Goal: Task Accomplishment & Management: Manage account settings

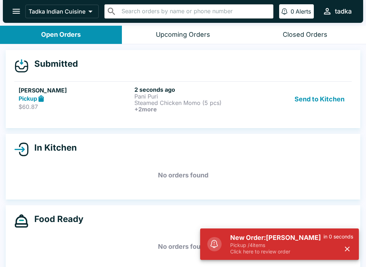
scroll to position [1, 0]
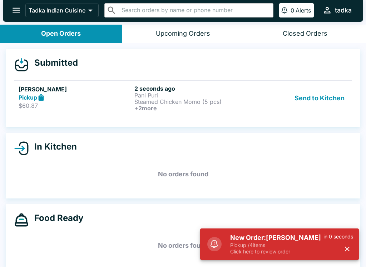
click at [223, 99] on p "Steamed Chicken Momo (5 pcs)" at bounding box center [190, 102] width 113 height 6
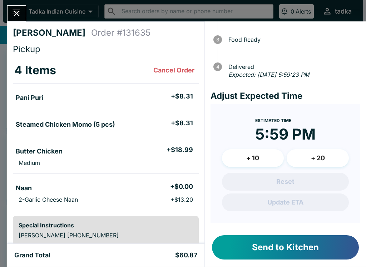
scroll to position [62, 0]
click at [302, 254] on button "Send to Kitchen" at bounding box center [285, 247] width 147 height 24
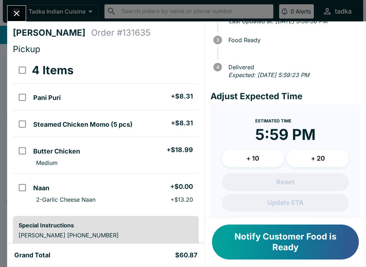
scroll to position [0, 0]
click at [285, 247] on button "Notify Customer Food is Ready" at bounding box center [285, 242] width 147 height 35
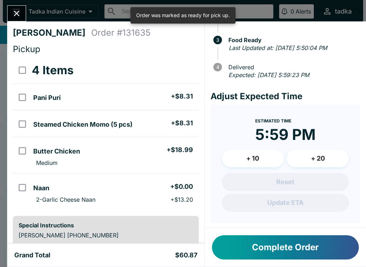
click at [10, 27] on div "[PERSON_NAME] Order # 131635 Pickup 4 Items Pani Puri + $8.31 Steamed Chicken M…" at bounding box center [105, 132] width 197 height 223
click at [12, 3] on div "[PERSON_NAME] Order # 131635 Pickup 4 Items Pani Puri + $8.31 Steamed Chicken M…" at bounding box center [183, 133] width 366 height 267
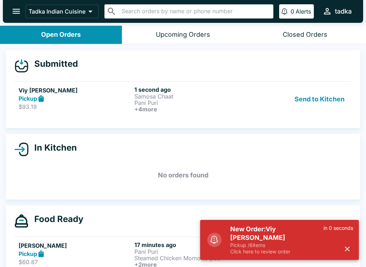
click at [210, 97] on p "Samosa Chaat" at bounding box center [190, 96] width 113 height 6
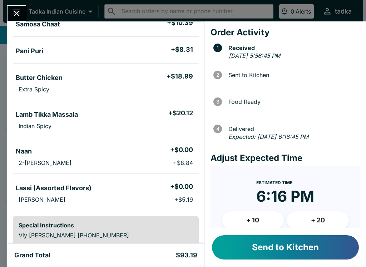
scroll to position [75, 0]
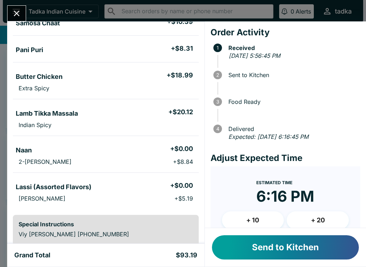
click at [329, 254] on button "Send to Kitchen" at bounding box center [285, 247] width 147 height 24
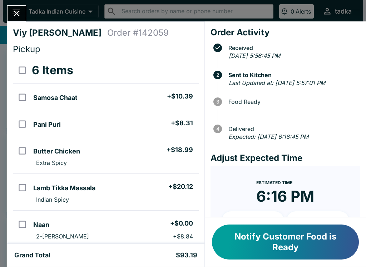
scroll to position [0, 0]
click at [21, 13] on icon "Close" at bounding box center [17, 14] width 10 height 10
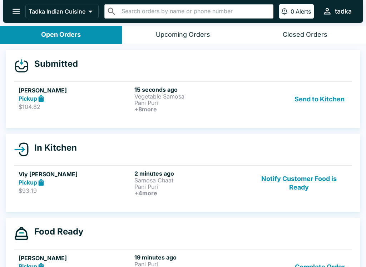
click at [306, 91] on button "Send to Kitchen" at bounding box center [320, 99] width 56 height 26
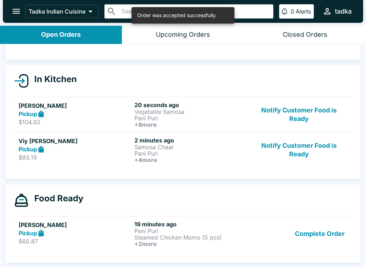
scroll to position [56, 0]
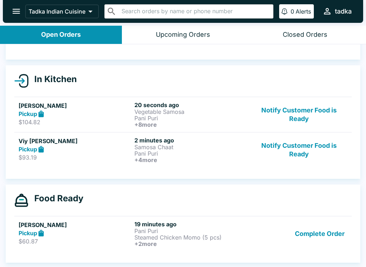
click at [340, 235] on button "Complete Order" at bounding box center [319, 234] width 55 height 26
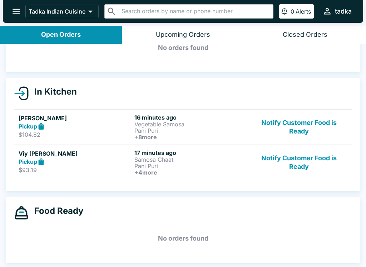
scroll to position [44, 0]
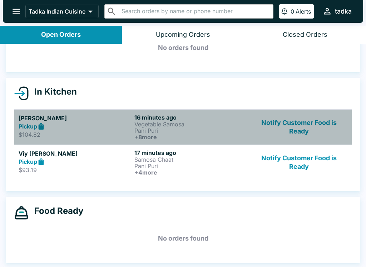
click at [151, 124] on p "Vegetable Samosa" at bounding box center [190, 124] width 113 height 6
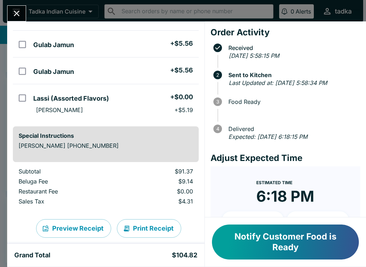
scroll to position [251, 0]
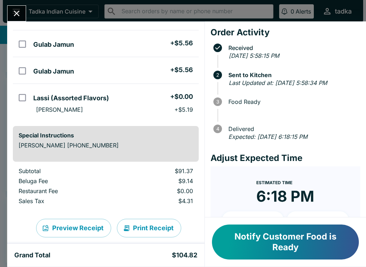
click at [18, 12] on icon "Close" at bounding box center [17, 14] width 6 height 6
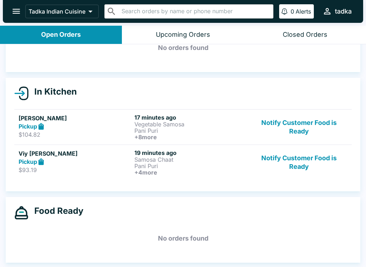
click at [161, 161] on p "Samosa Chaat" at bounding box center [190, 159] width 113 height 6
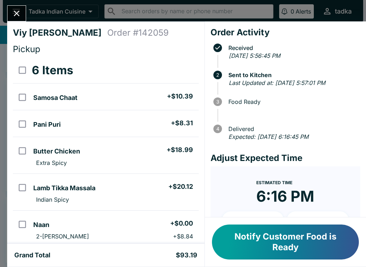
click at [22, 7] on button "Close" at bounding box center [17, 13] width 18 height 15
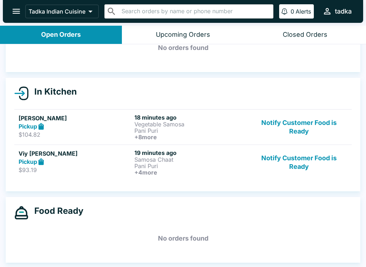
click at [96, 158] on div "Pickup" at bounding box center [75, 162] width 113 height 8
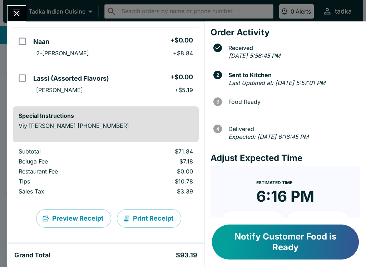
scroll to position [185, 0]
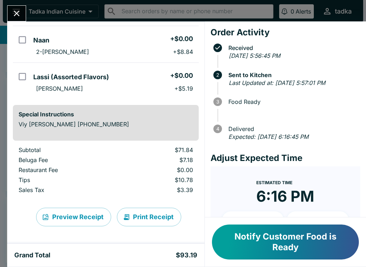
click at [20, 3] on div "Viy [PERSON_NAME] Order # 142059 Pickup 6 Items Samosa Chaat + $10.39 Pani Puri…" at bounding box center [183, 133] width 366 height 267
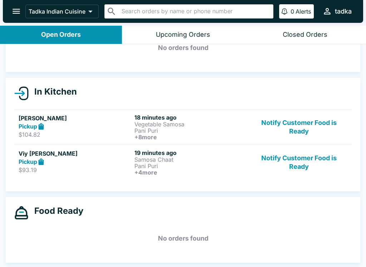
scroll to position [1, 0]
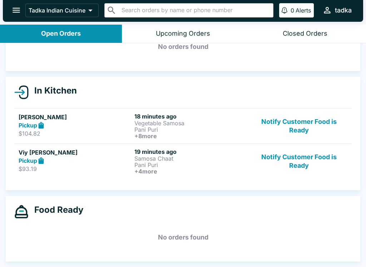
click at [149, 158] on p "Samosa Chaat" at bounding box center [190, 158] width 113 height 6
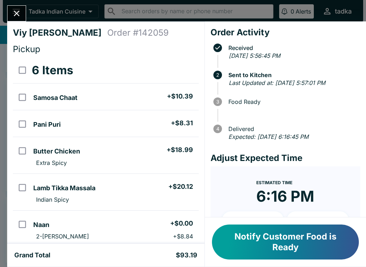
scroll to position [0, 0]
click at [18, 13] on icon "Close" at bounding box center [17, 14] width 6 height 6
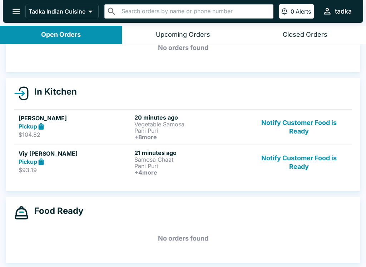
click at [72, 154] on h5 "Viy [PERSON_NAME]" at bounding box center [75, 153] width 113 height 9
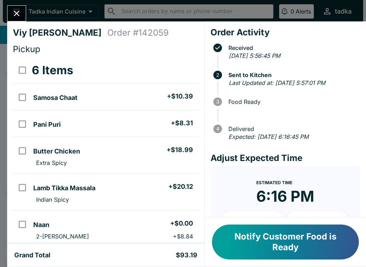
click at [10, 19] on button "Close" at bounding box center [17, 13] width 18 height 15
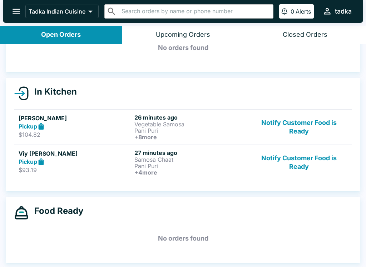
click at [85, 132] on p "$104.82" at bounding box center [75, 134] width 113 height 7
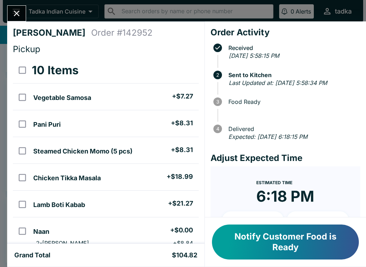
click at [16, 14] on icon "Close" at bounding box center [17, 14] width 6 height 6
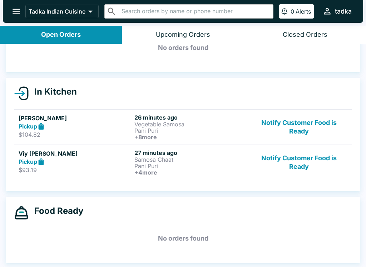
click at [93, 158] on div "Pickup" at bounding box center [75, 162] width 113 height 8
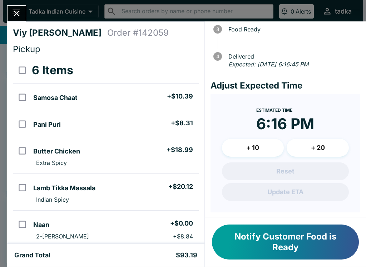
click at [9, 13] on button "Close" at bounding box center [17, 13] width 18 height 15
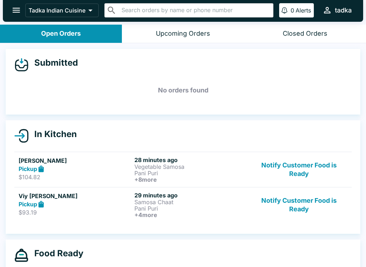
click at [11, 9] on button "open drawer" at bounding box center [16, 10] width 18 height 18
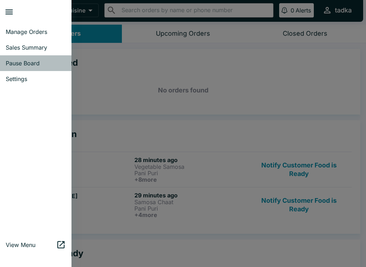
click at [29, 67] on link "Pause Board" at bounding box center [35, 63] width 71 height 16
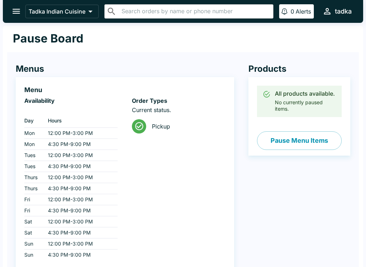
scroll to position [53, 0]
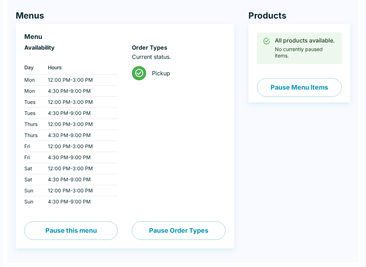
click at [91, 232] on button "Pause this menu" at bounding box center [70, 231] width 93 height 19
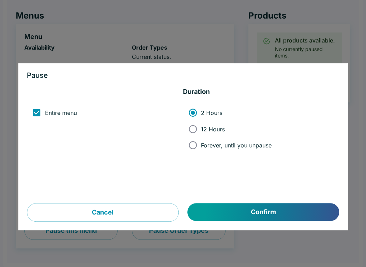
click at [250, 146] on span "Forever, until you unpause" at bounding box center [236, 145] width 71 height 7
click at [201, 146] on input "Forever, until you unpause" at bounding box center [193, 145] width 16 height 16
radio input "true"
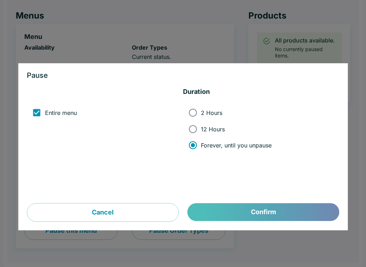
click at [280, 210] on button "Confirm" at bounding box center [263, 213] width 151 height 18
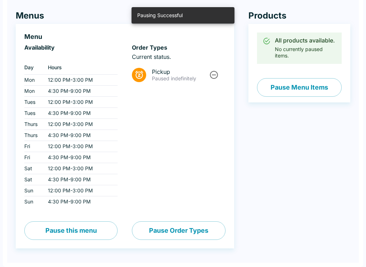
click at [96, 16] on h4 "Menus" at bounding box center [125, 15] width 218 height 11
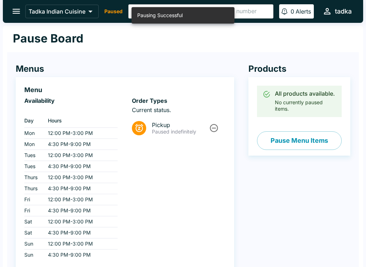
click at [16, 11] on icon "open drawer" at bounding box center [17, 11] width 8 height 5
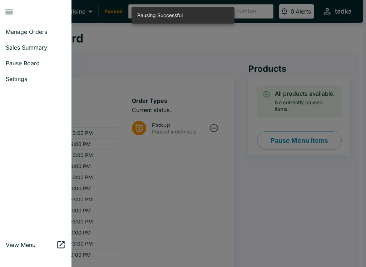
click at [44, 32] on span "Manage Orders" at bounding box center [36, 31] width 60 height 7
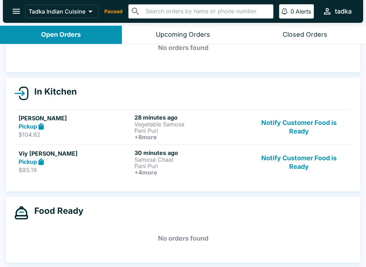
scroll to position [44, 0]
click at [196, 165] on p "Pani Puri" at bounding box center [190, 166] width 113 height 6
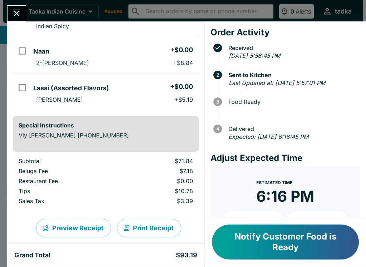
scroll to position [172, 0]
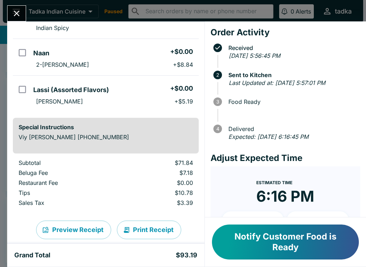
click at [23, 89] on input "orders table" at bounding box center [22, 89] width 16 height 16
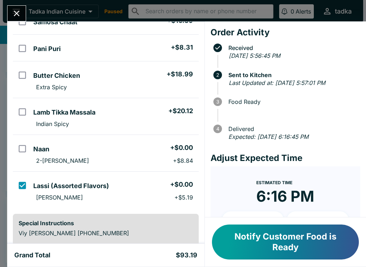
scroll to position [78, 0]
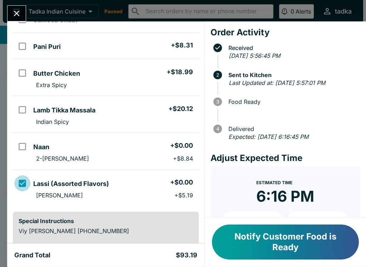
click at [21, 184] on input "orders table" at bounding box center [22, 183] width 16 height 16
checkbox input "false"
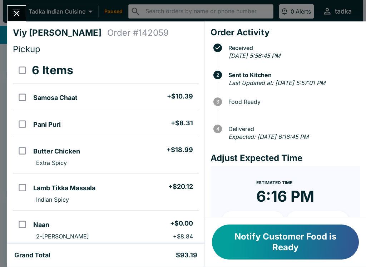
scroll to position [0, 0]
click at [24, 122] on input "orders table" at bounding box center [22, 124] width 16 height 16
click at [185, 63] on button "Refund" at bounding box center [178, 70] width 37 height 18
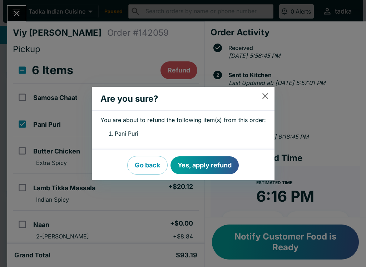
click at [209, 164] on button "Yes, apply refund" at bounding box center [204, 165] width 68 height 18
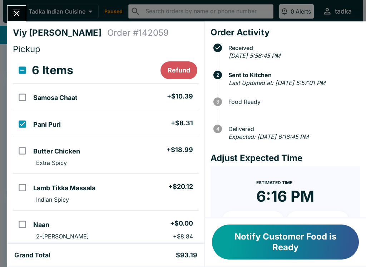
checkbox input "false"
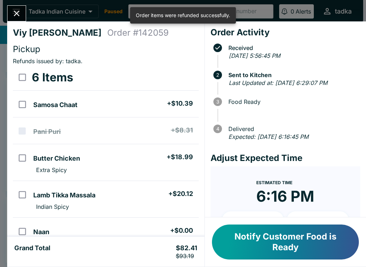
click at [24, 11] on button "Close" at bounding box center [17, 13] width 18 height 15
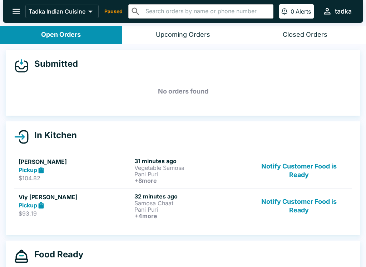
click at [18, 10] on icon "open drawer" at bounding box center [16, 11] width 10 height 10
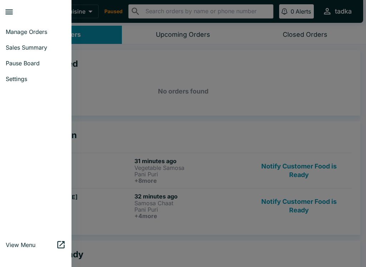
click at [26, 34] on span "Manage Orders" at bounding box center [36, 31] width 60 height 7
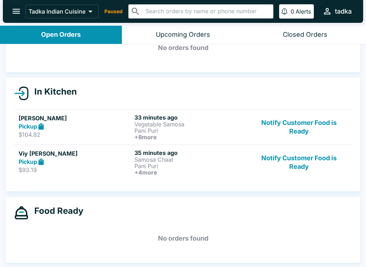
scroll to position [44, 0]
click at [300, 128] on button "Notify Customer Food is Ready" at bounding box center [298, 127] width 97 height 26
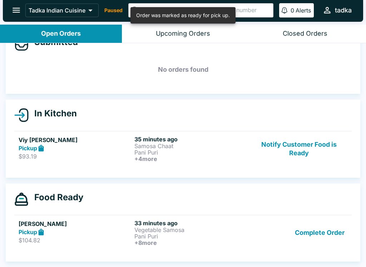
scroll to position [21, 0]
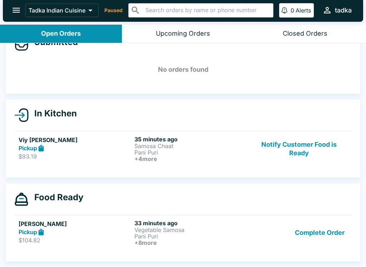
click at [325, 238] on button "Complete Order" at bounding box center [319, 233] width 55 height 26
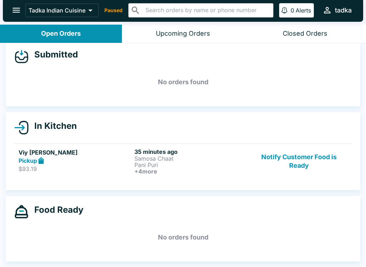
scroll to position [8, 0]
click at [290, 159] on button "Notify Customer Food is Ready" at bounding box center [298, 161] width 97 height 26
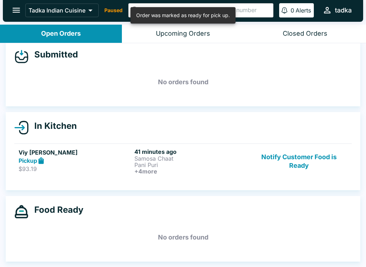
click at [18, 5] on icon "open drawer" at bounding box center [16, 10] width 10 height 10
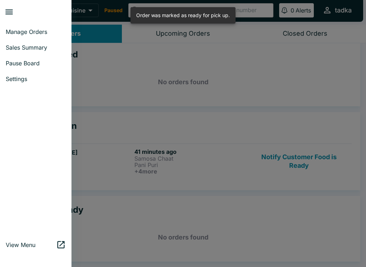
click at [34, 64] on span "Pause Board" at bounding box center [36, 63] width 60 height 7
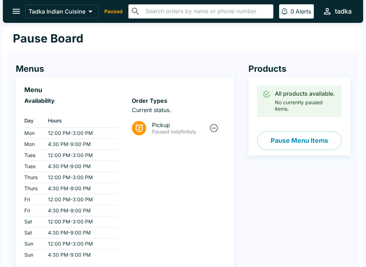
scroll to position [53, 0]
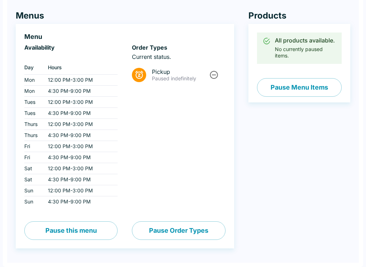
click at [215, 78] on icon "Unpause" at bounding box center [214, 75] width 8 height 8
click at [177, 77] on li "Pickup" at bounding box center [178, 73] width 93 height 20
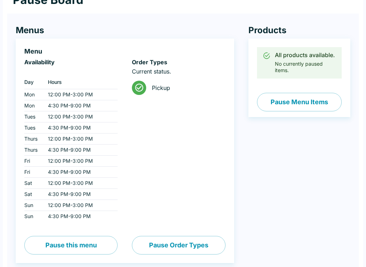
scroll to position [0, 0]
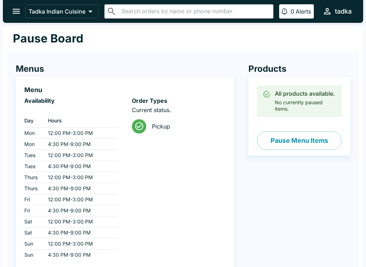
click at [12, 17] on button "open drawer" at bounding box center [16, 11] width 18 height 18
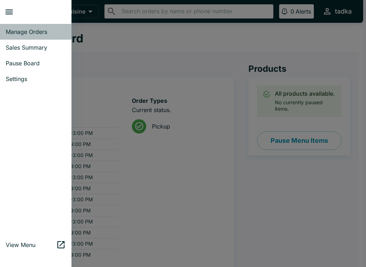
click at [14, 39] on link "Manage Orders" at bounding box center [35, 32] width 71 height 16
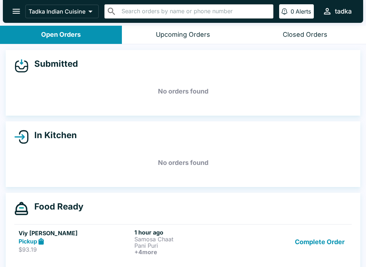
click at [304, 237] on button "Complete Order" at bounding box center [319, 242] width 55 height 26
